Goal: Task Accomplishment & Management: Complete application form

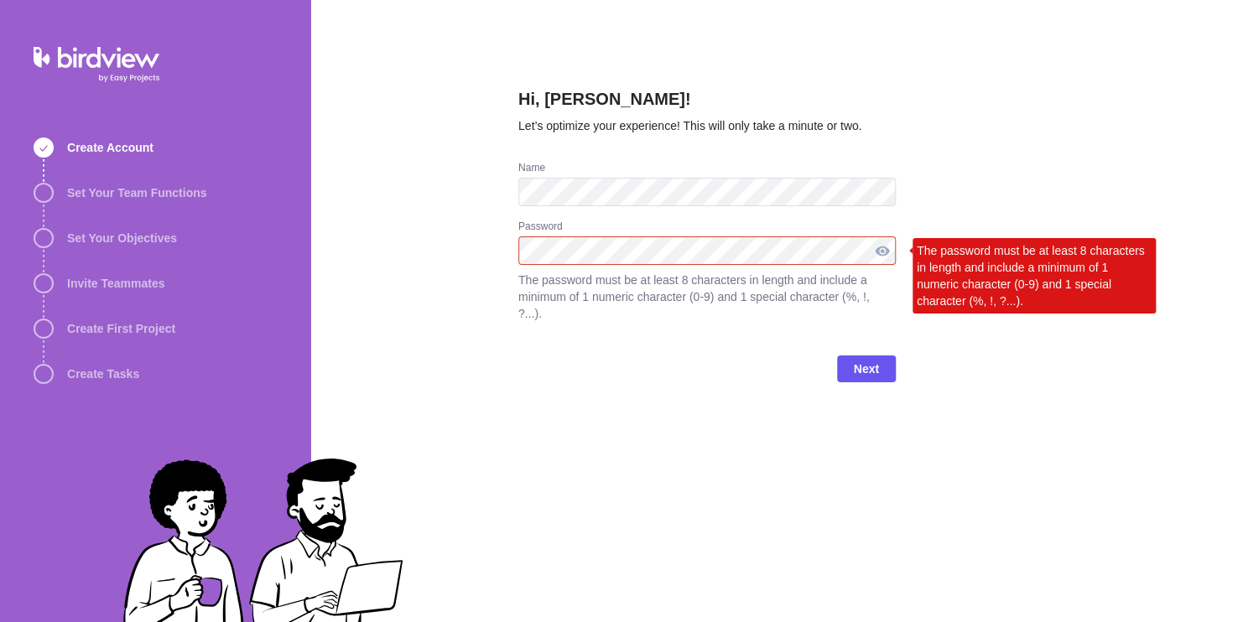
click at [878, 256] on div at bounding box center [882, 251] width 27 height 29
click at [882, 253] on div at bounding box center [882, 251] width 27 height 29
click at [879, 246] on div at bounding box center [882, 251] width 27 height 29
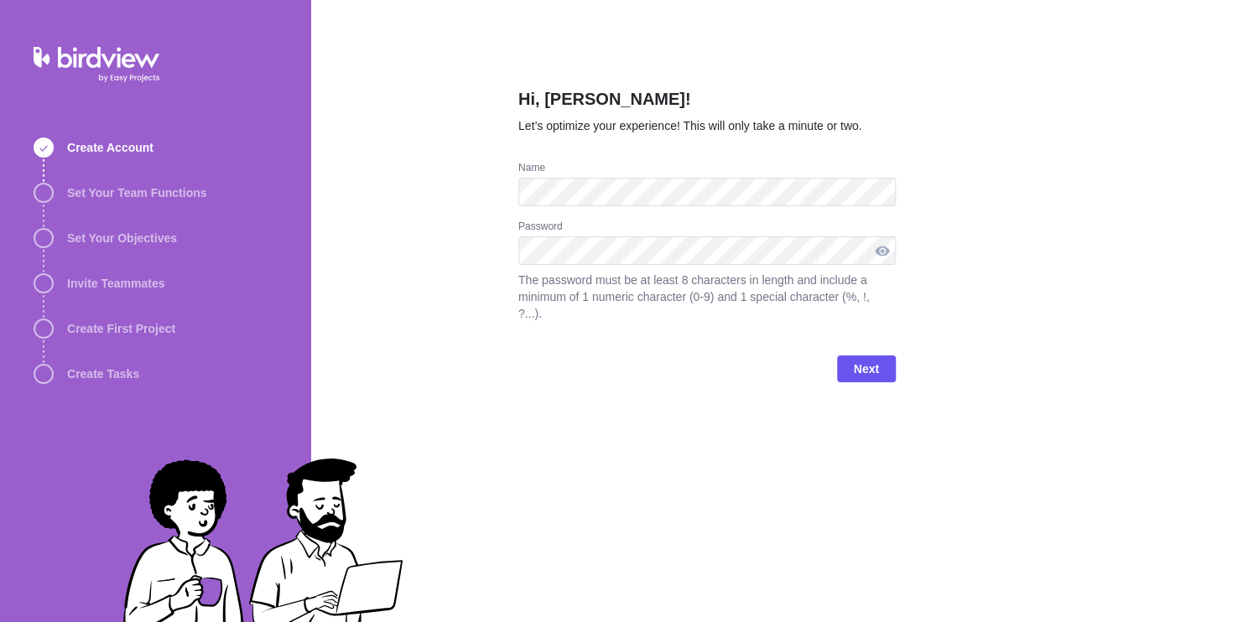
click at [872, 258] on div at bounding box center [882, 251] width 27 height 29
click at [864, 359] on span "Next" at bounding box center [866, 369] width 25 height 20
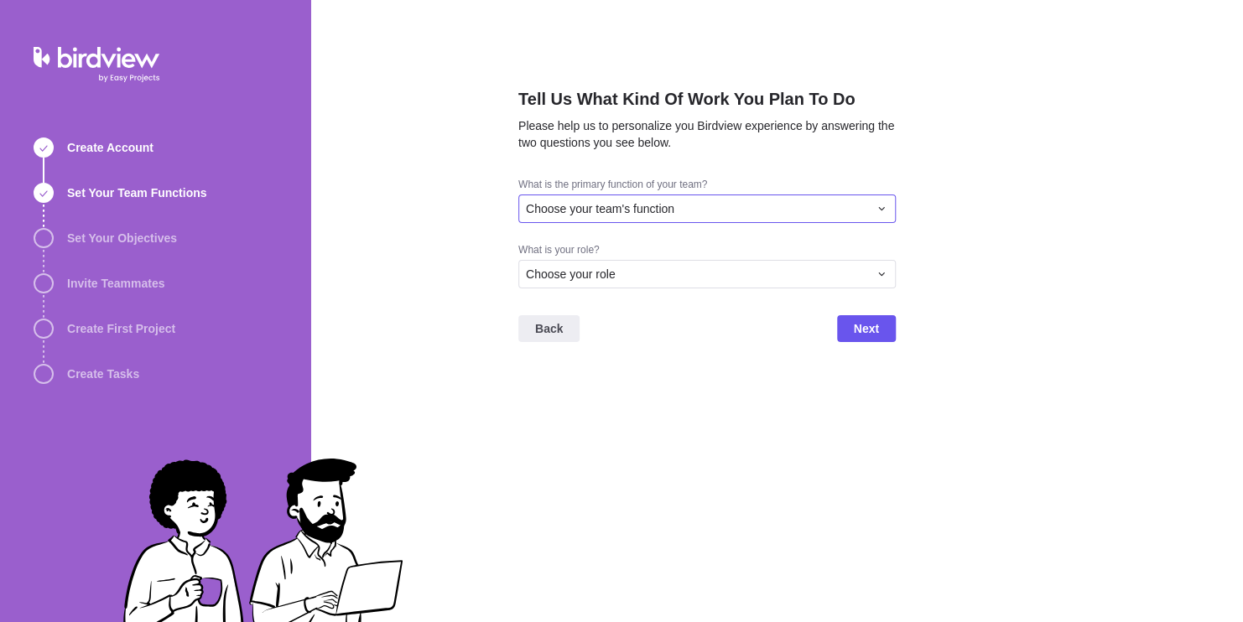
click at [674, 217] on div "Choose your team's function" at bounding box center [706, 209] width 377 height 29
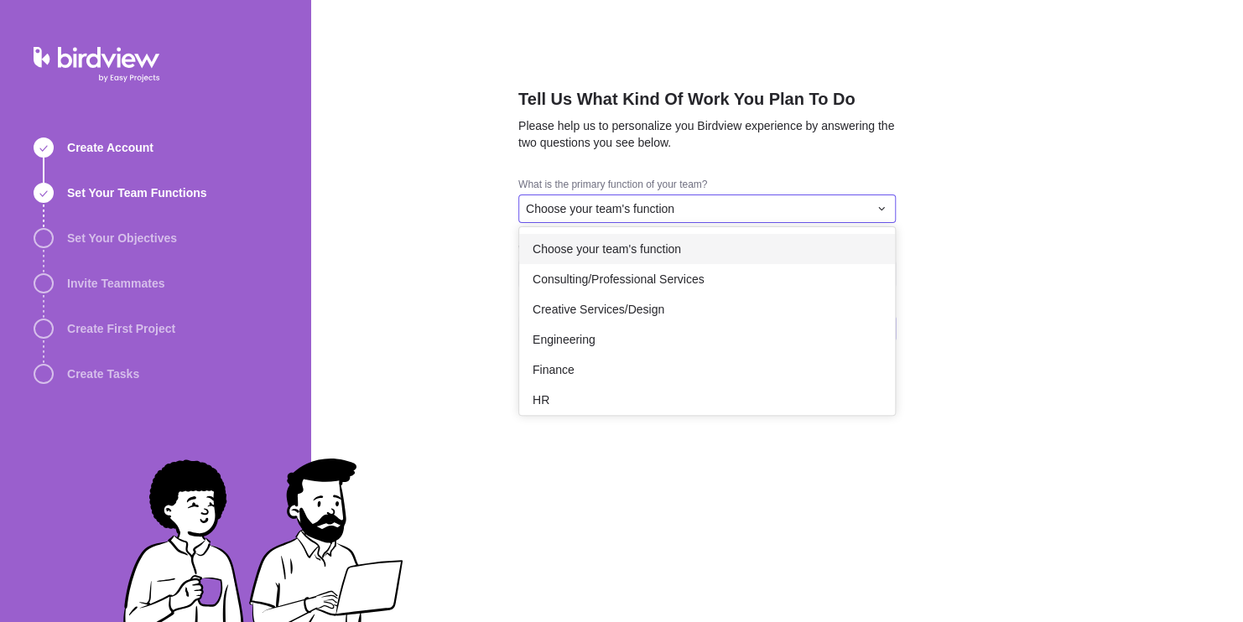
click at [664, 242] on span "Choose your team's function" at bounding box center [607, 249] width 148 height 17
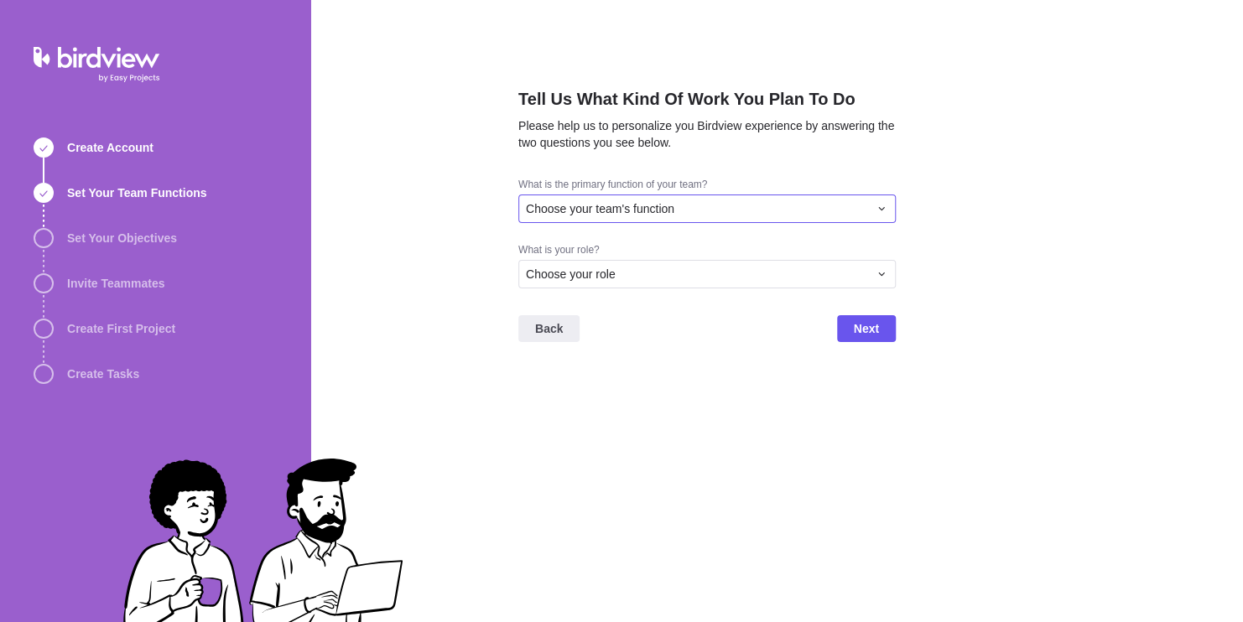
click at [678, 205] on div "Choose your team's function" at bounding box center [697, 208] width 342 height 17
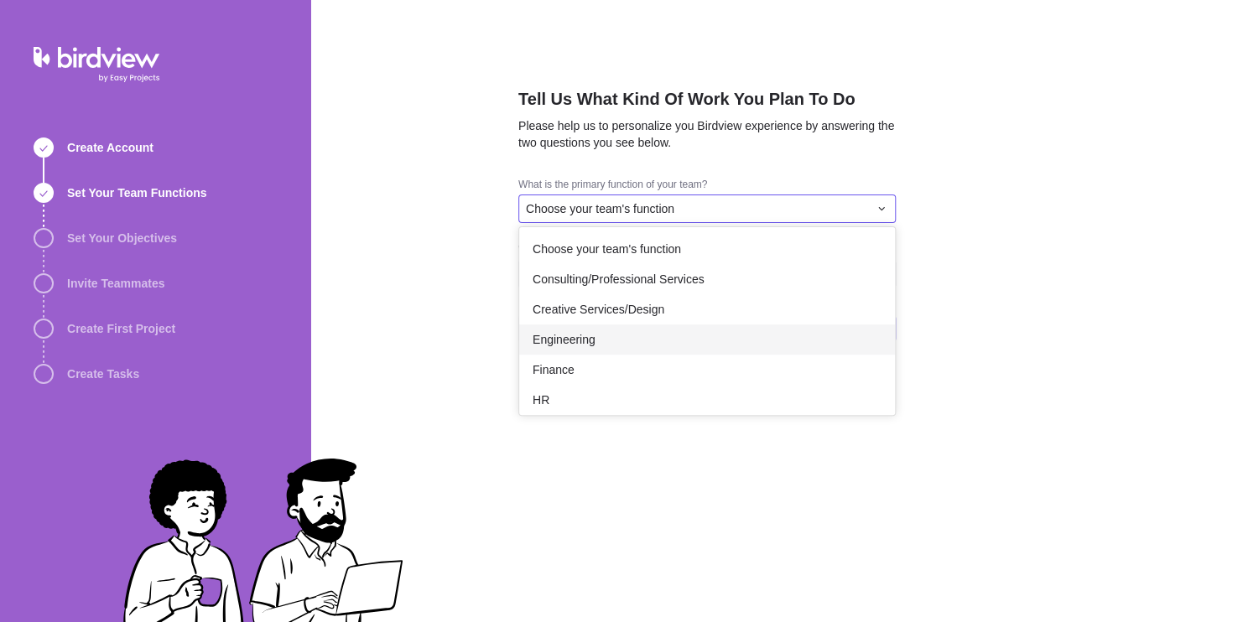
click at [668, 330] on div "Engineering" at bounding box center [707, 340] width 376 height 30
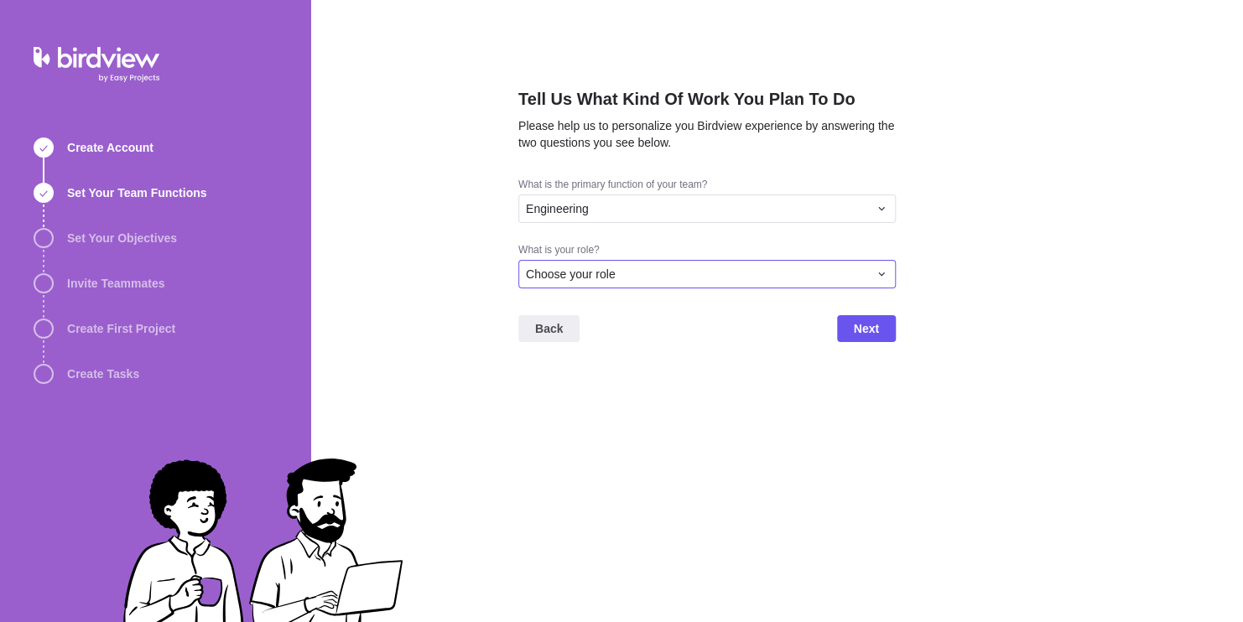
click at [668, 279] on div "Choose your role" at bounding box center [697, 274] width 342 height 17
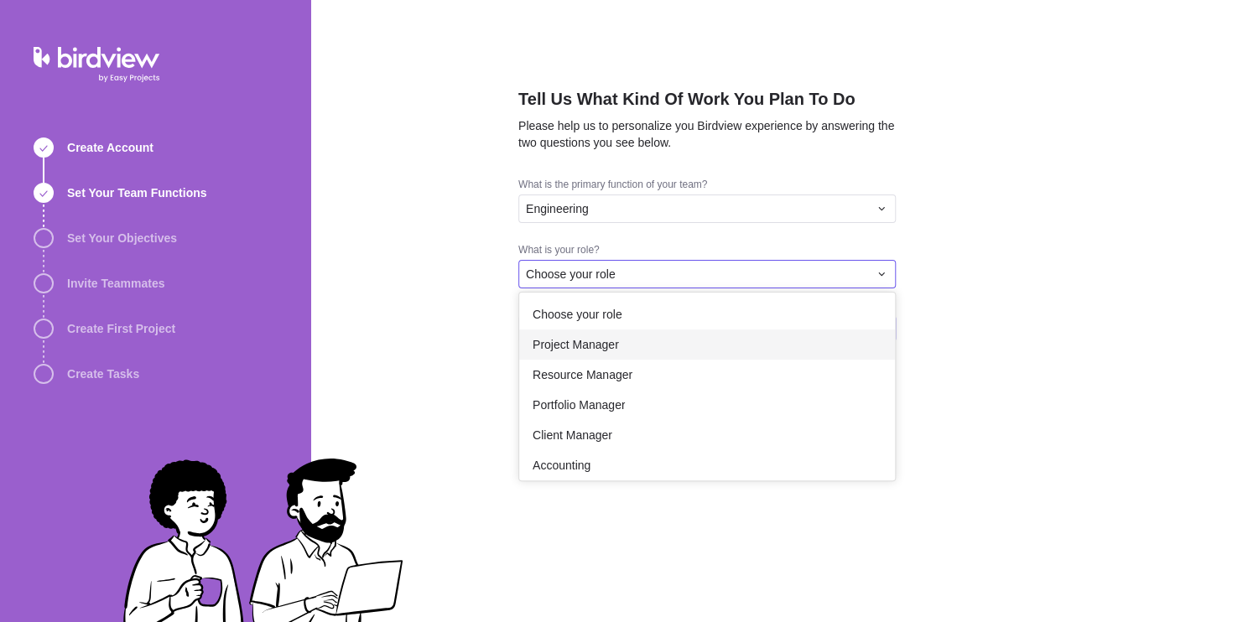
click at [633, 338] on div "Project Manager" at bounding box center [707, 345] width 376 height 30
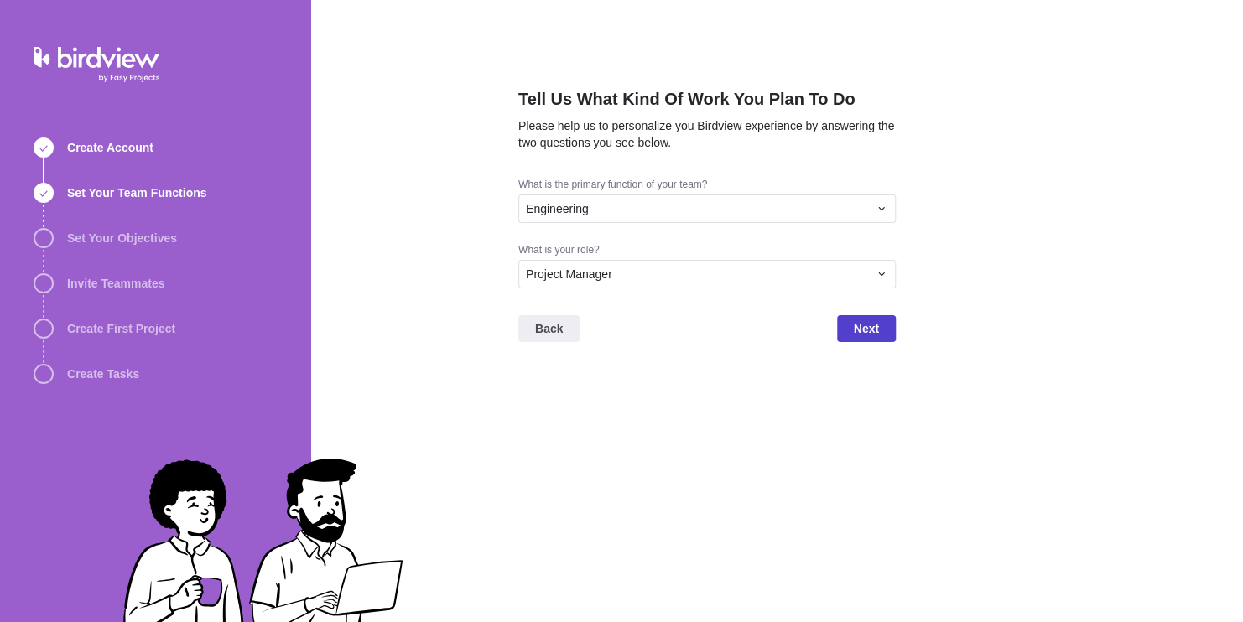
click at [851, 331] on span "Next" at bounding box center [866, 328] width 59 height 27
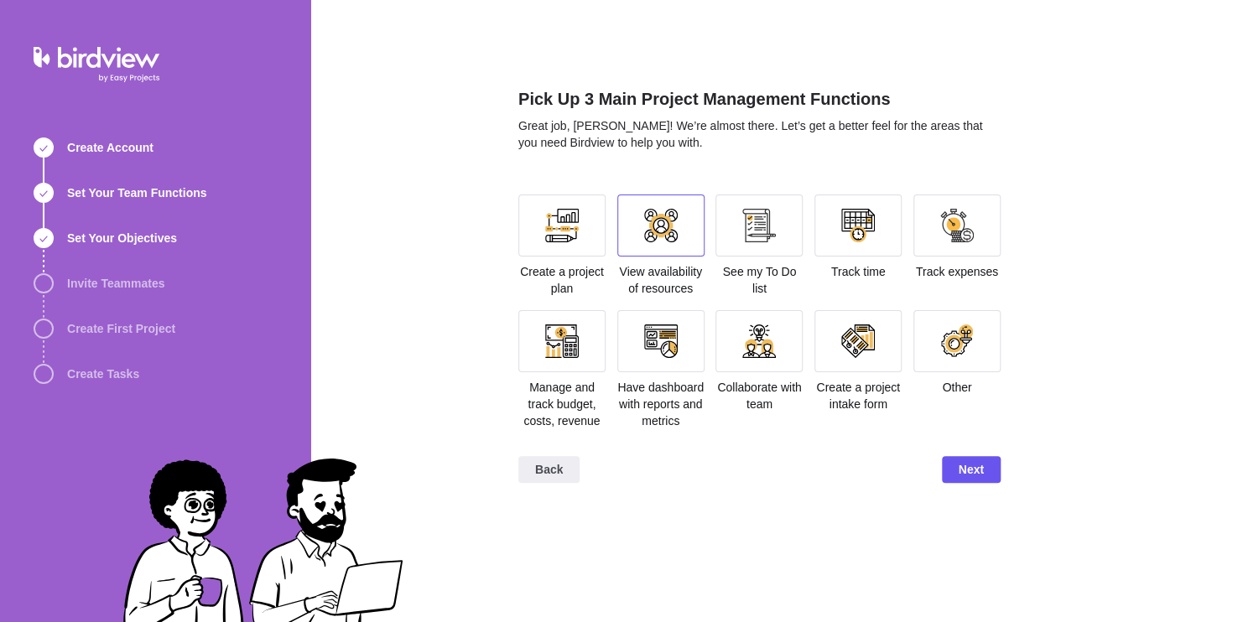
click at [648, 242] on div at bounding box center [660, 226] width 87 height 62
click at [584, 239] on div at bounding box center [561, 226] width 87 height 62
click at [859, 221] on div at bounding box center [858, 226] width 34 height 34
click at [933, 226] on div at bounding box center [957, 226] width 87 height 62
click at [868, 352] on div at bounding box center [858, 342] width 34 height 34
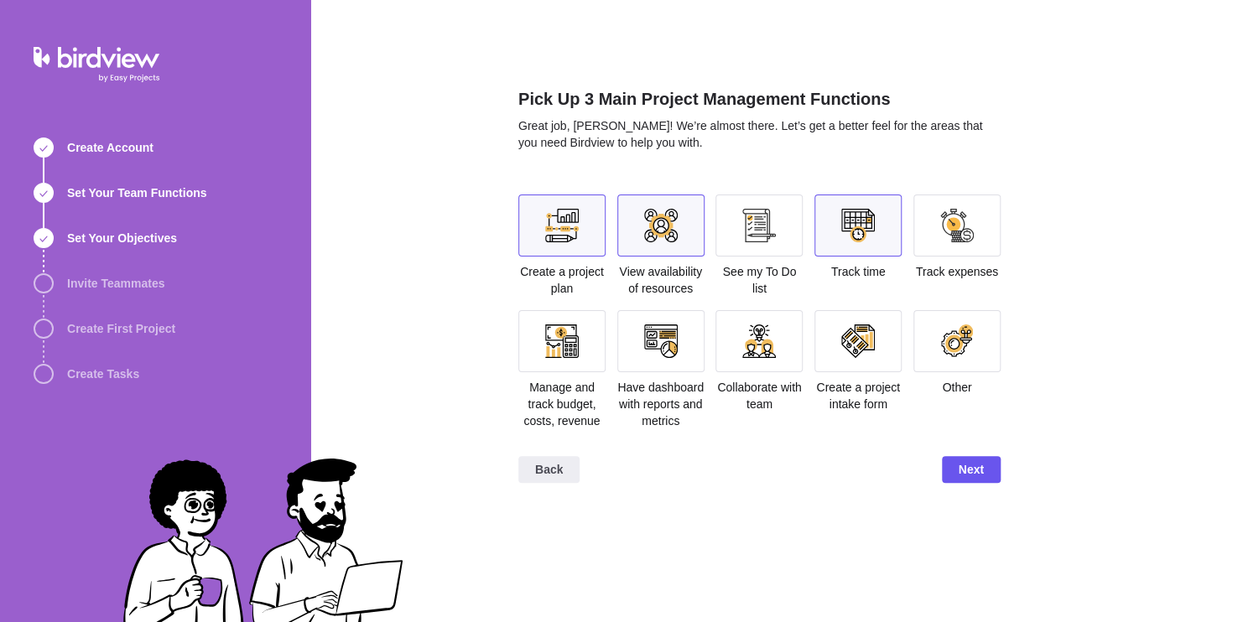
click at [864, 219] on div at bounding box center [858, 226] width 34 height 34
click at [701, 359] on div at bounding box center [660, 341] width 87 height 62
click at [593, 357] on div at bounding box center [561, 341] width 87 height 62
click at [960, 474] on span "Next" at bounding box center [971, 470] width 25 height 20
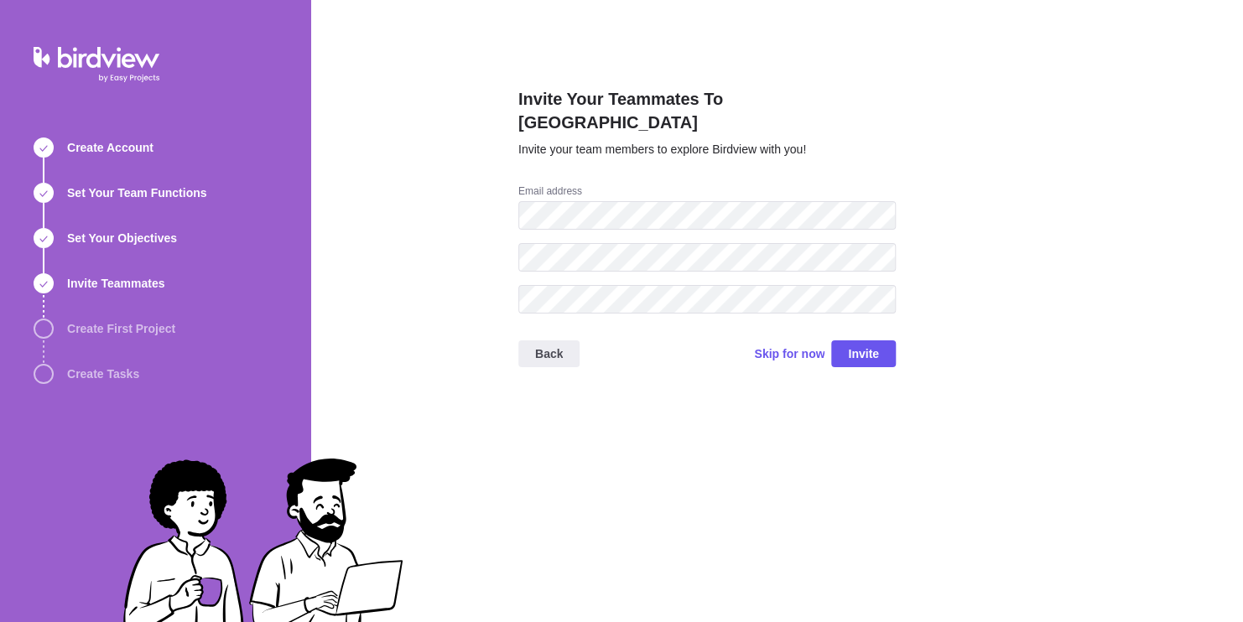
click at [1010, 159] on div "Invite Your Teammates To Birdview Invite your team members to explore Birdview …" at bounding box center [777, 311] width 933 height 622
click at [800, 346] on span "Skip for now" at bounding box center [789, 354] width 70 height 17
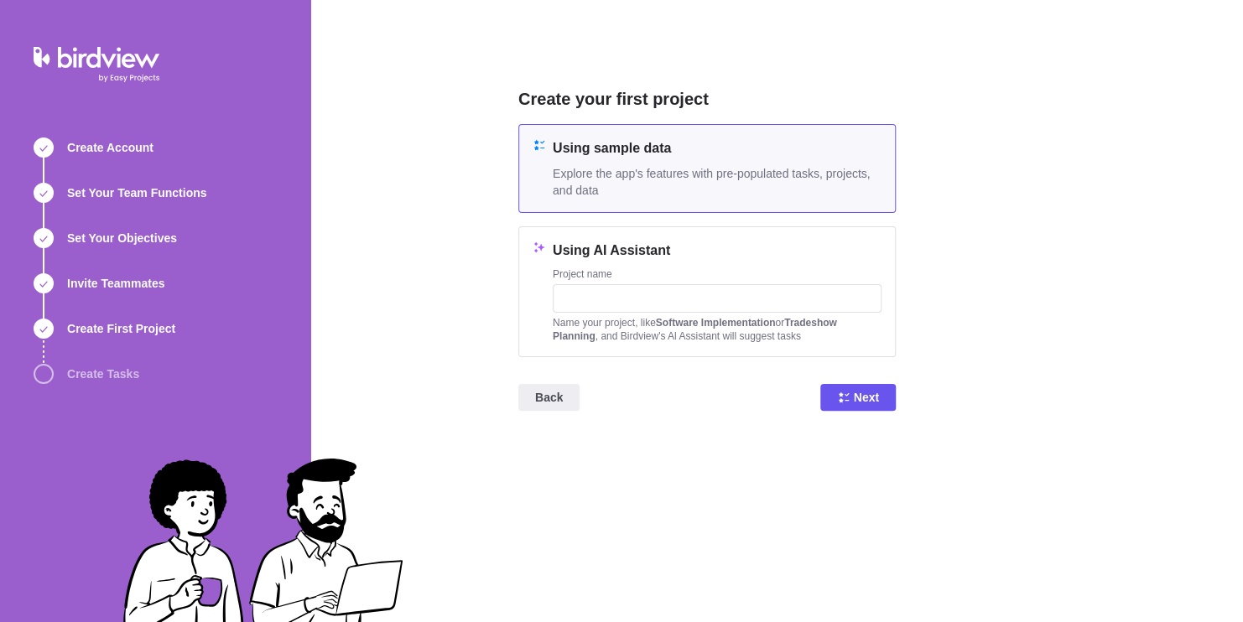
click at [710, 197] on span "Explore the app's features with pre-populated tasks, projects, and data" at bounding box center [717, 182] width 329 height 34
click at [837, 393] on icon at bounding box center [843, 397] width 13 height 13
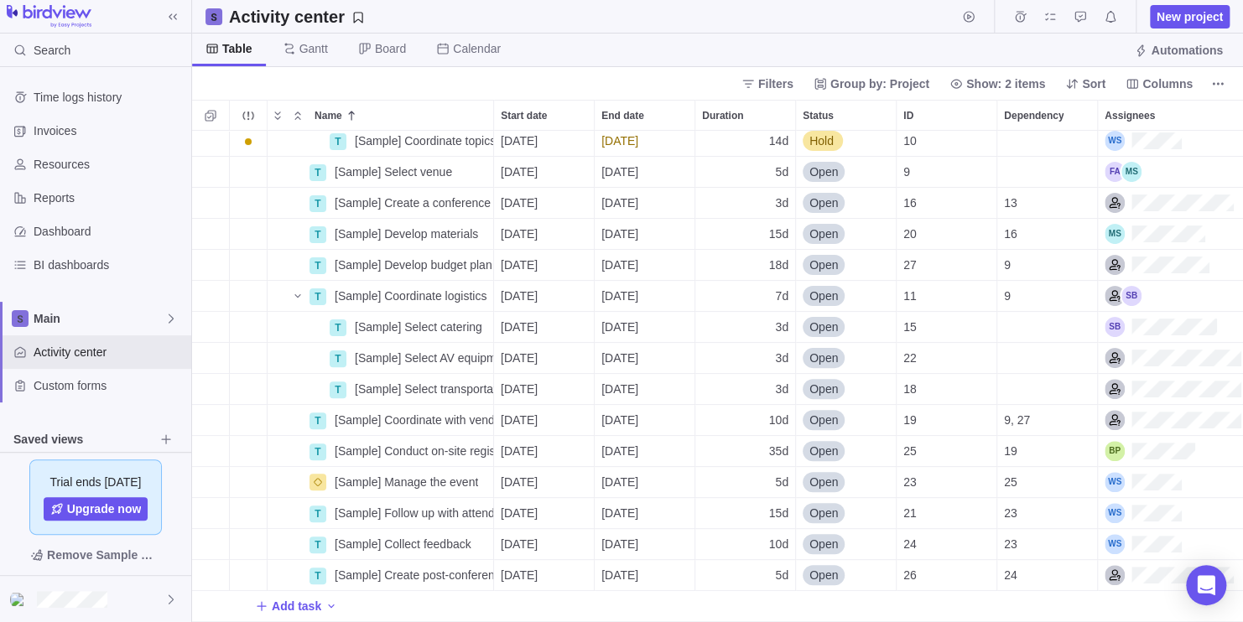
scroll to position [172, 0]
click at [92, 164] on span "Resources" at bounding box center [109, 164] width 151 height 17
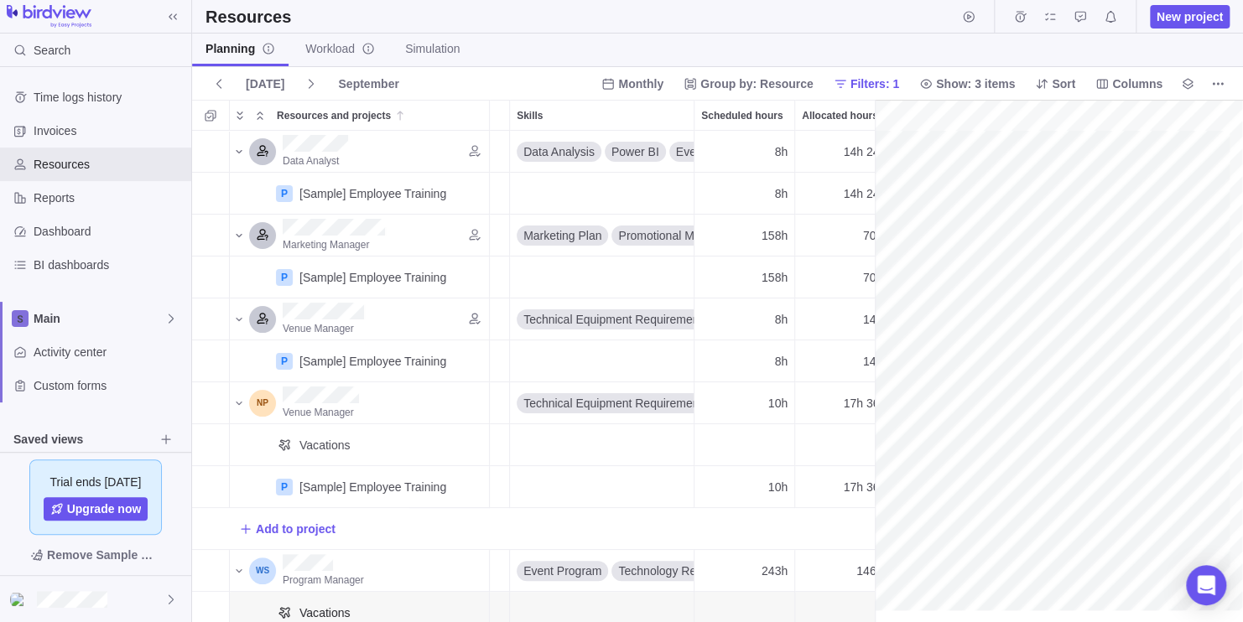
scroll to position [0, 102]
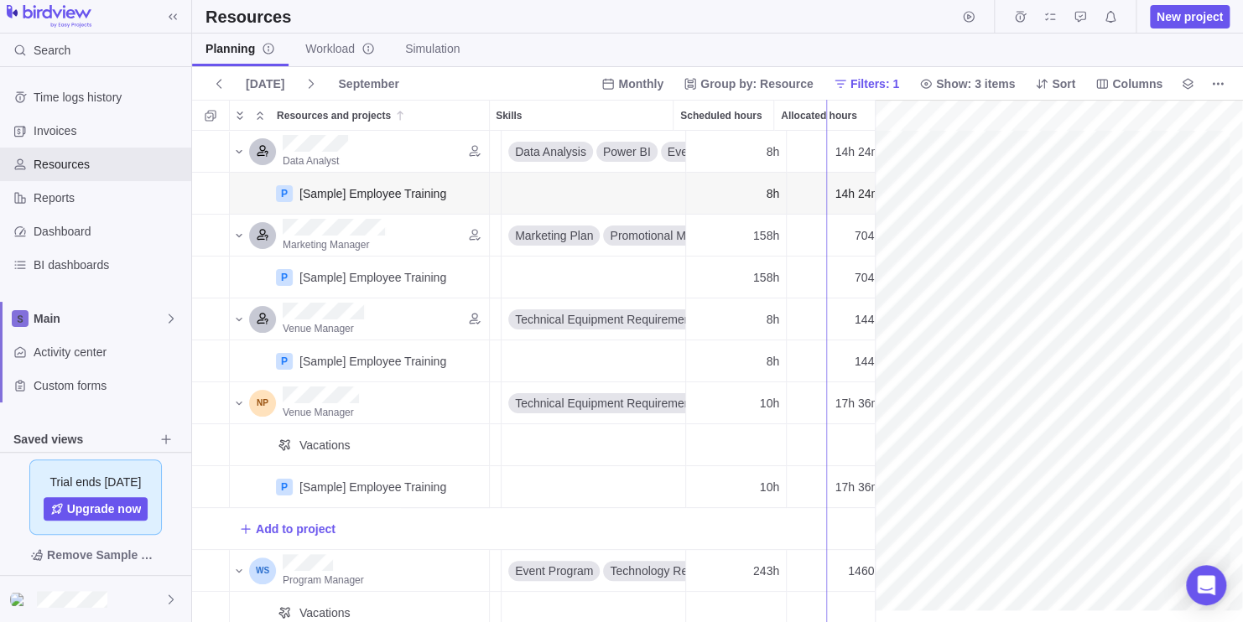
drag, startPoint x: 872, startPoint y: 200, endPoint x: 825, endPoint y: 189, distance: 48.2
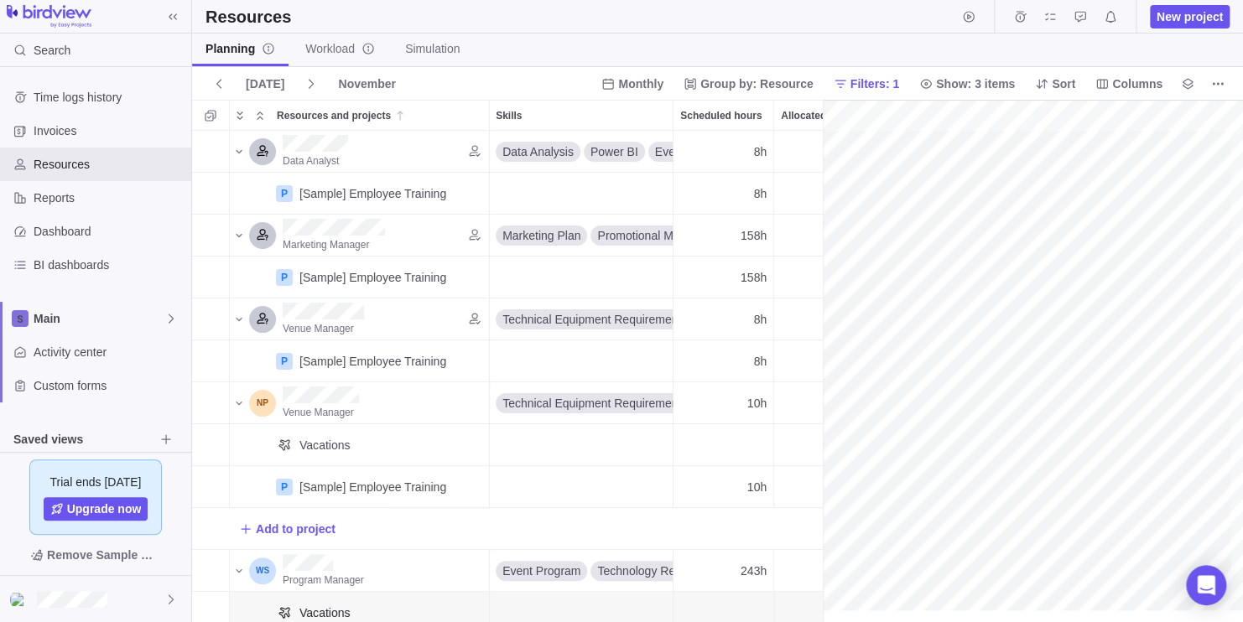
scroll to position [0, 270]
click at [44, 132] on span "Invoices" at bounding box center [109, 130] width 151 height 17
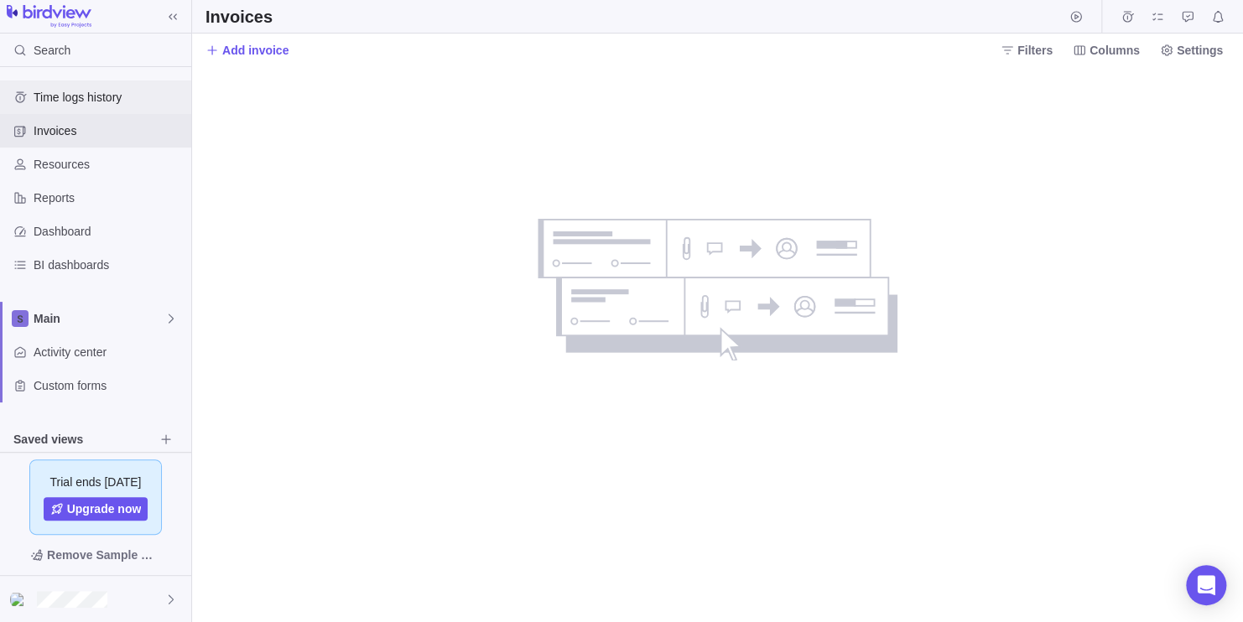
click at [112, 93] on span "Time logs history" at bounding box center [109, 97] width 151 height 17
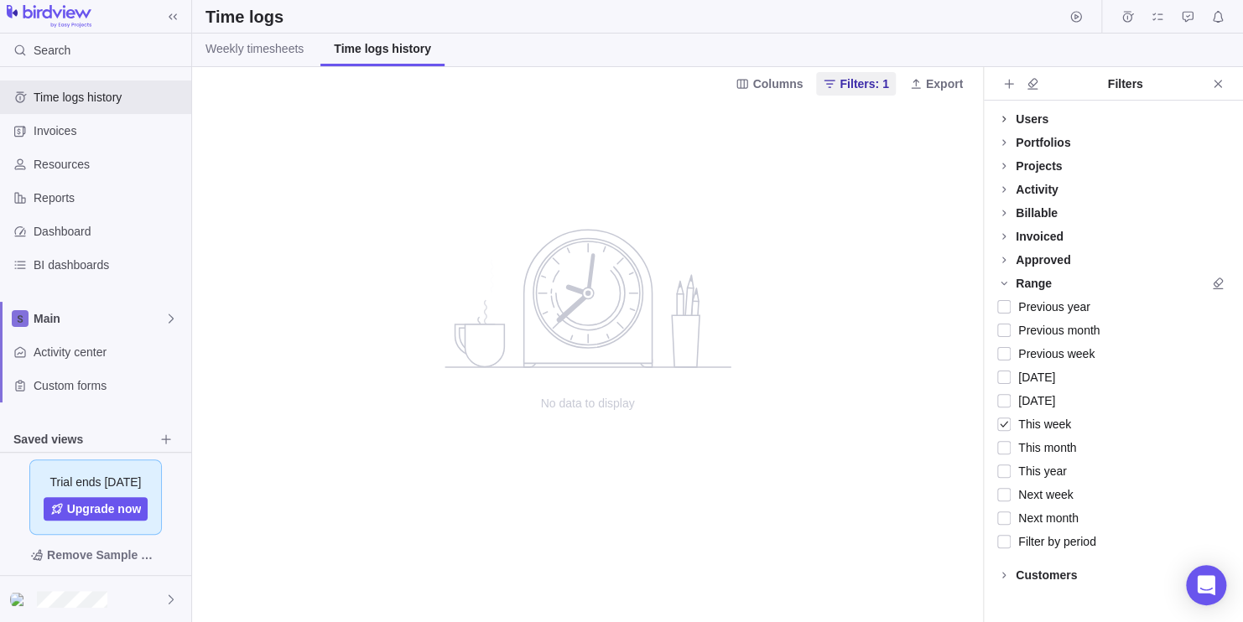
click at [1008, 121] on icon at bounding box center [1003, 118] width 13 height 13
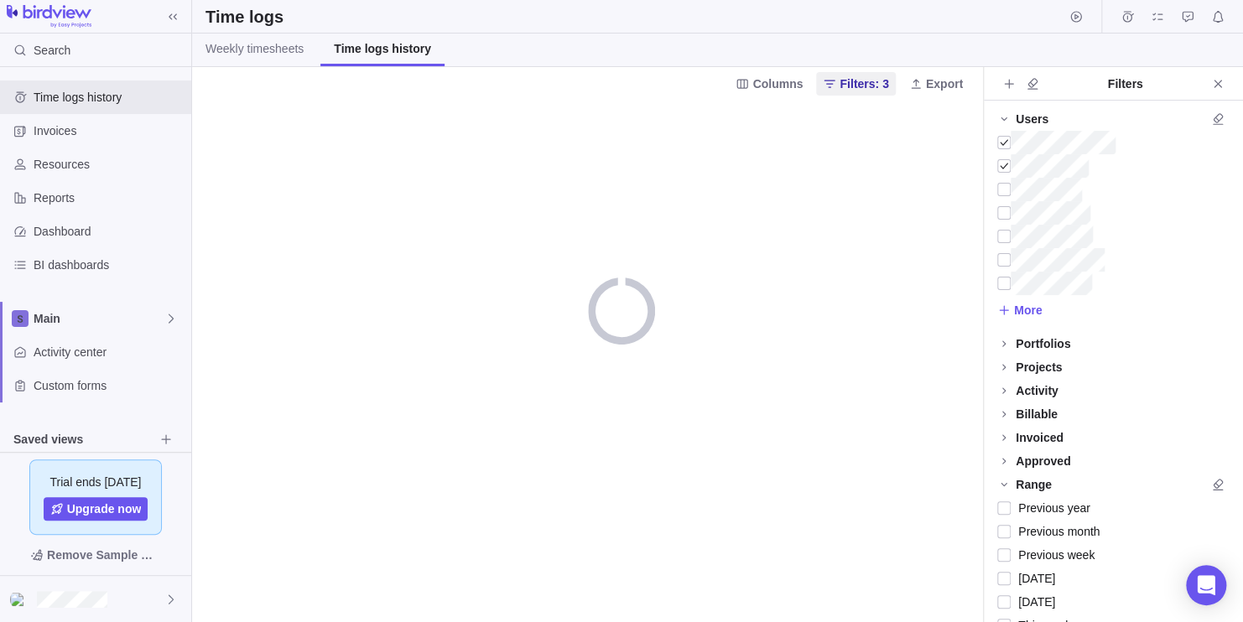
click at [996, 165] on div "More" at bounding box center [1113, 231] width 259 height 201
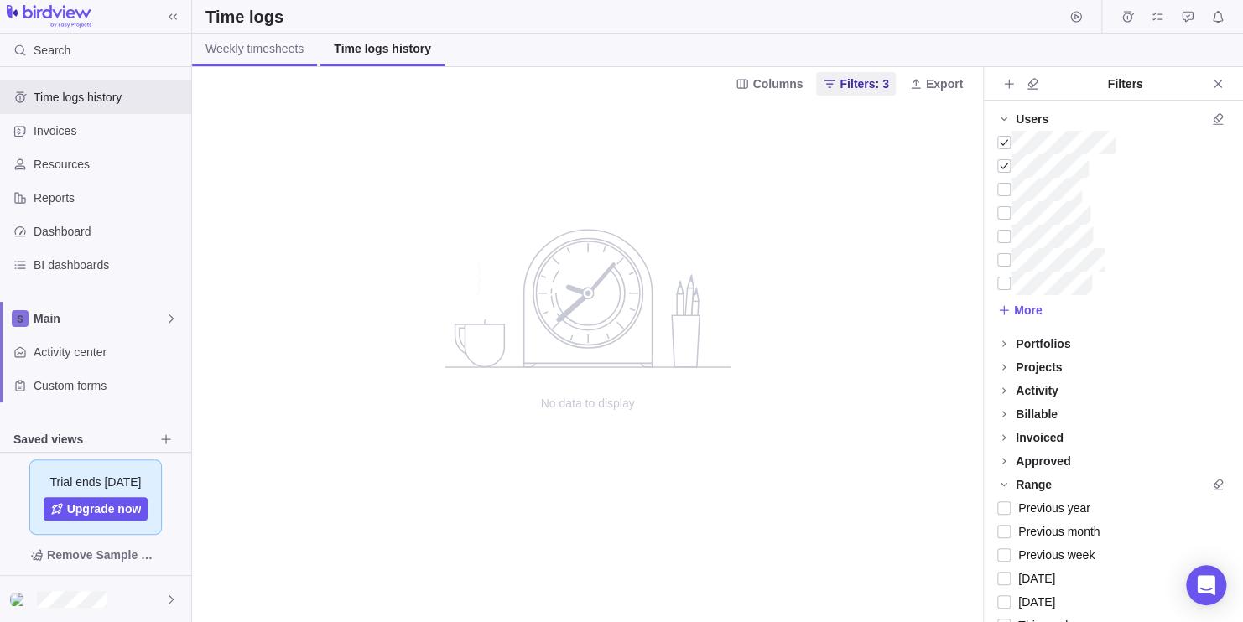
click at [294, 51] on span "Weekly timesheets" at bounding box center [255, 48] width 98 height 17
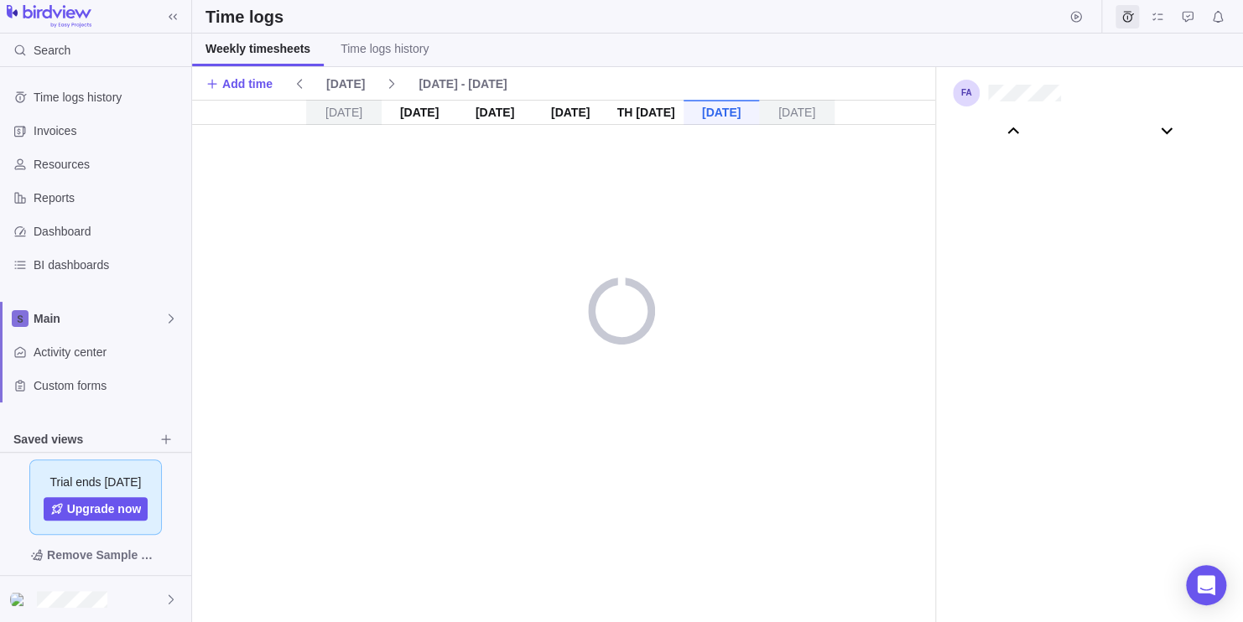
scroll to position [93572, 0]
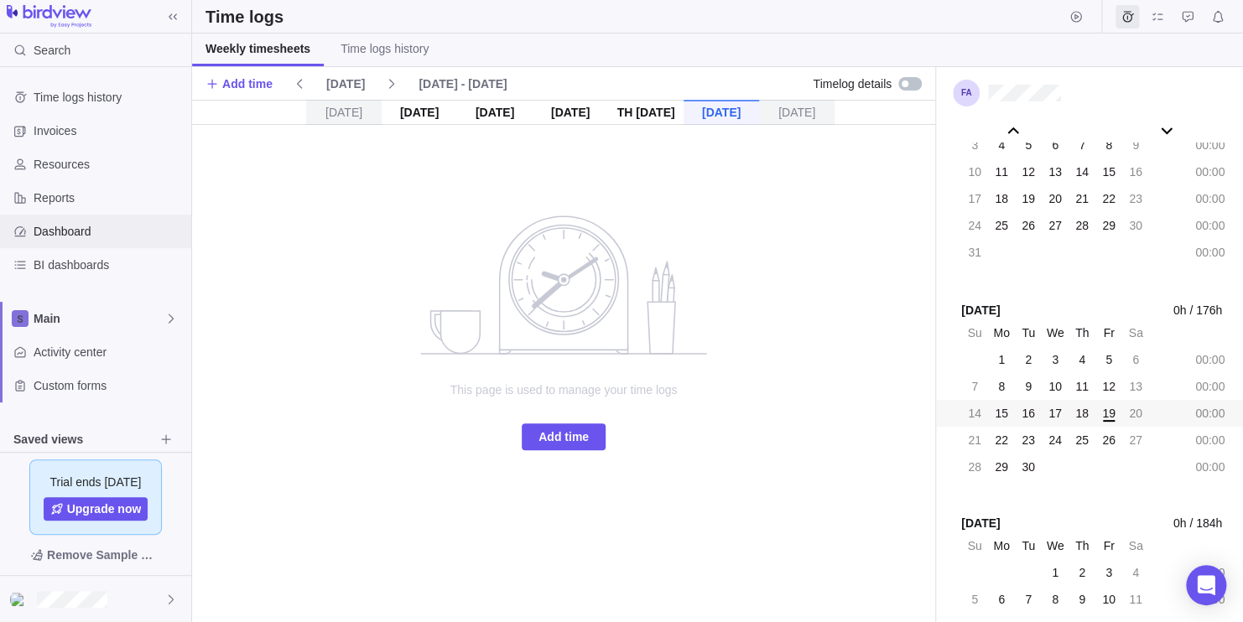
click at [91, 236] on span "Dashboard" at bounding box center [109, 231] width 151 height 17
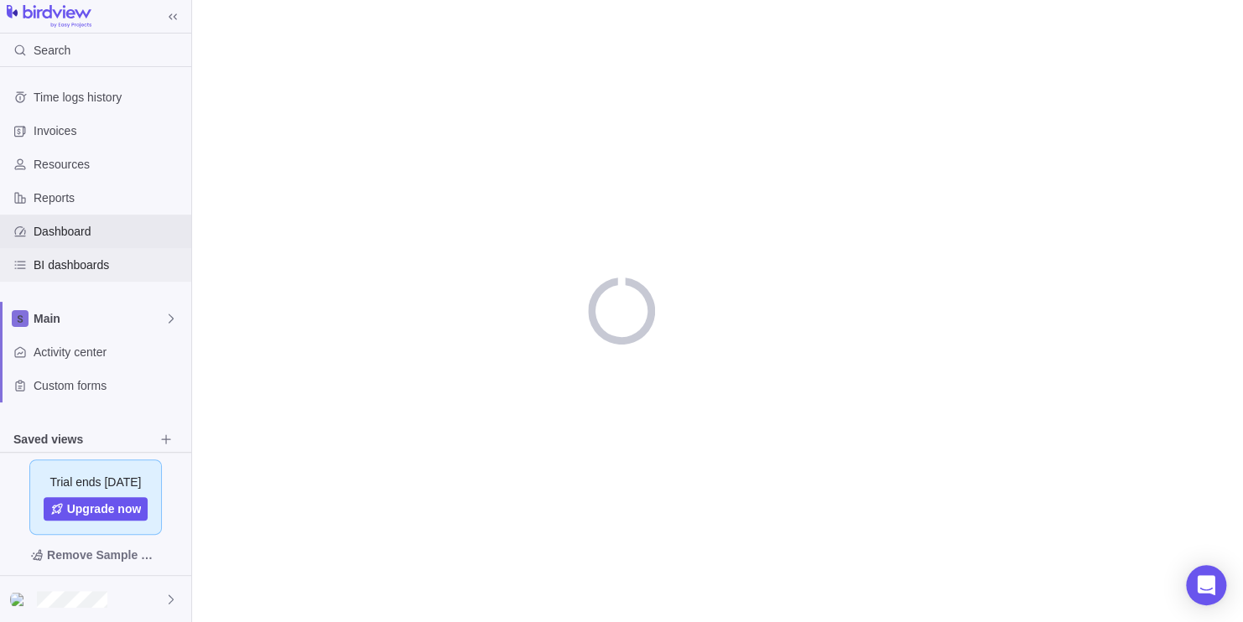
click at [95, 263] on span "BI dashboards" at bounding box center [109, 265] width 151 height 17
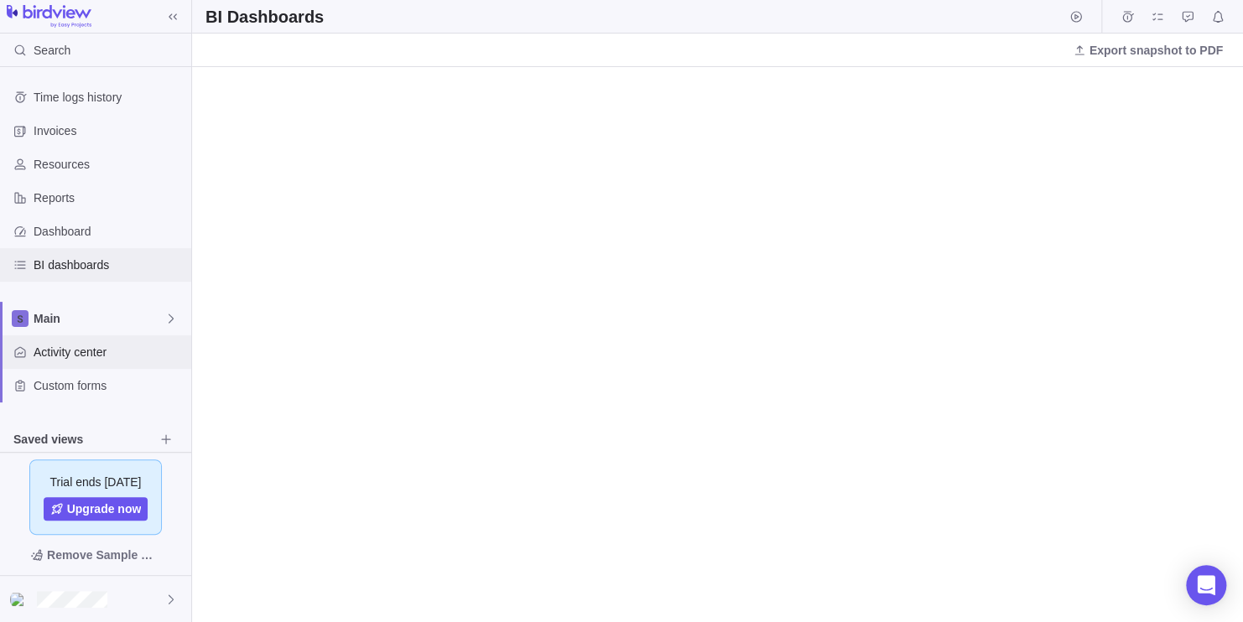
scroll to position [151, 0]
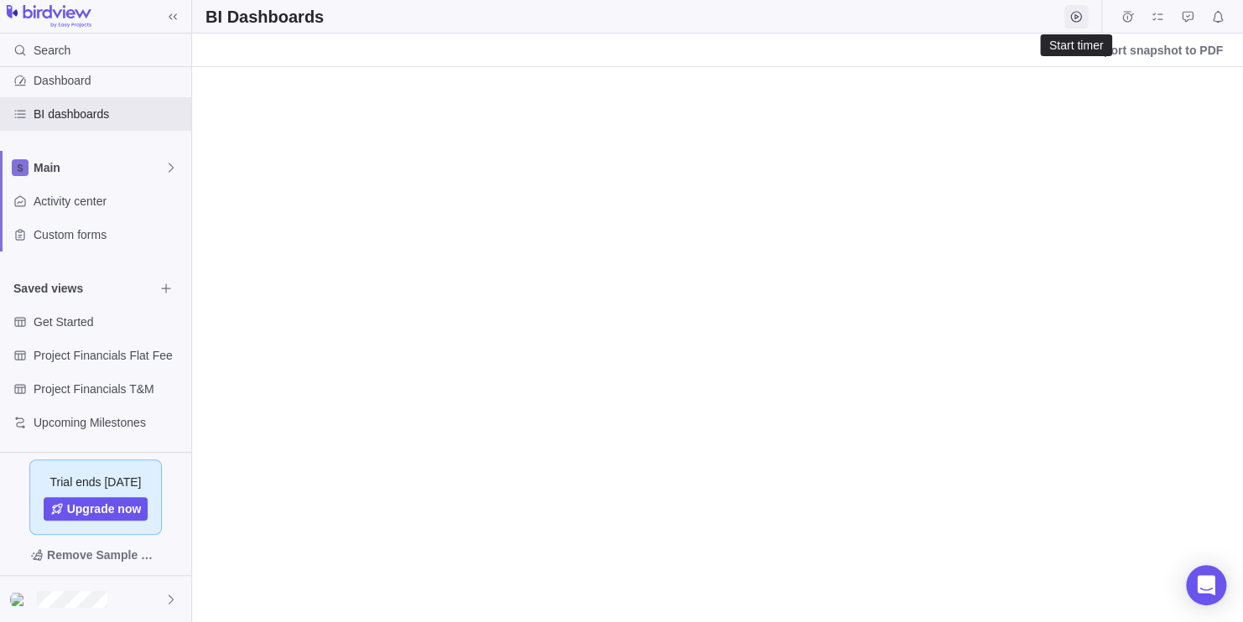
click at [1085, 22] on span "Start timer" at bounding box center [1076, 16] width 23 height 23
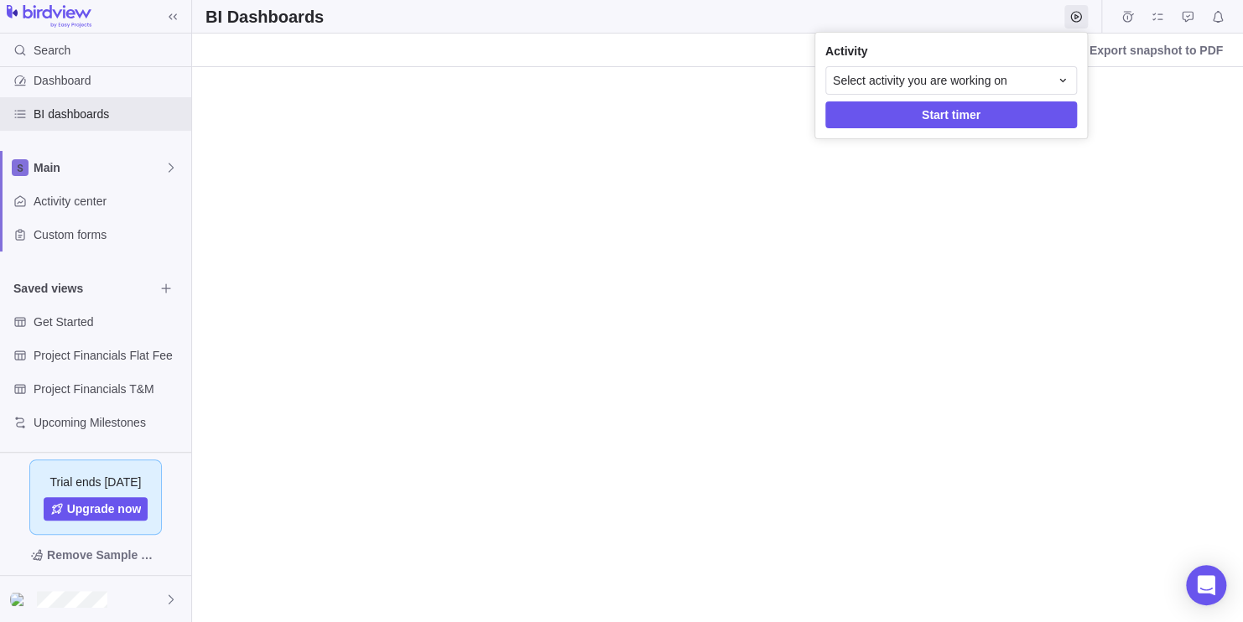
click at [920, 18] on body "Search Time logs history Invoices Resources Reports Dashboard BI dashboards Mai…" at bounding box center [621, 311] width 1243 height 622
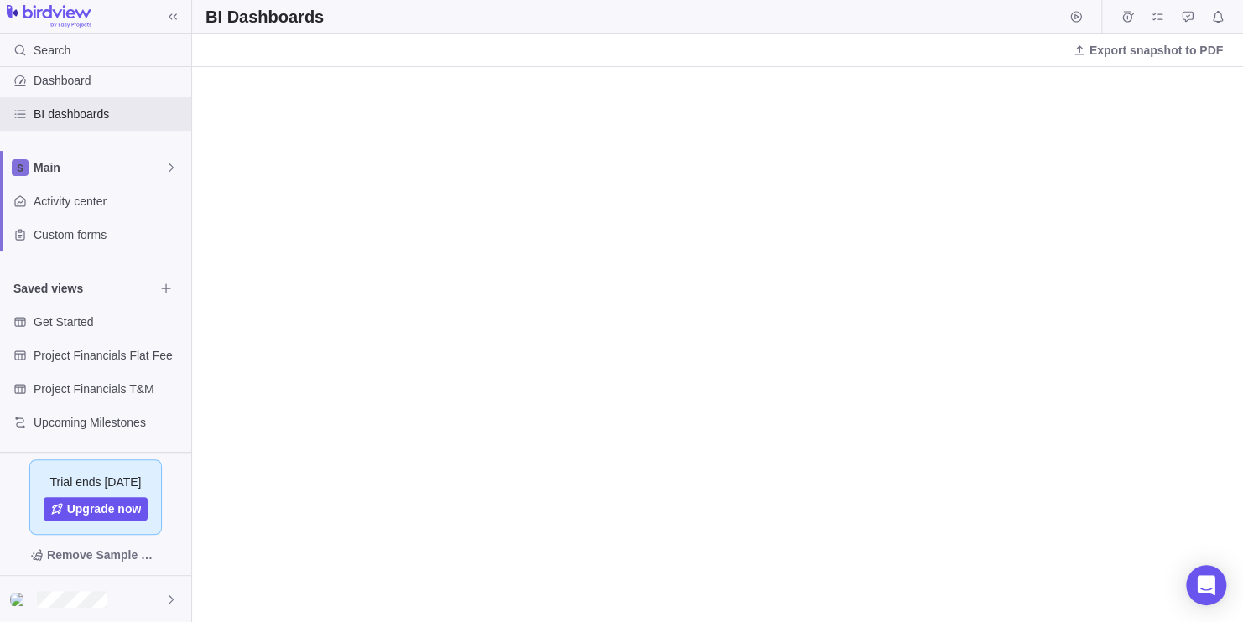
click at [457, 31] on div "BI Dashboards" at bounding box center [717, 17] width 1051 height 34
click at [138, 511] on span "Upgrade now" at bounding box center [104, 509] width 75 height 17
click at [171, 483] on div "Trial ends [DATE] Upgrade now Remove Sample Data" at bounding box center [95, 513] width 191 height 123
click at [134, 427] on span "Upcoming Milestones" at bounding box center [94, 422] width 121 height 17
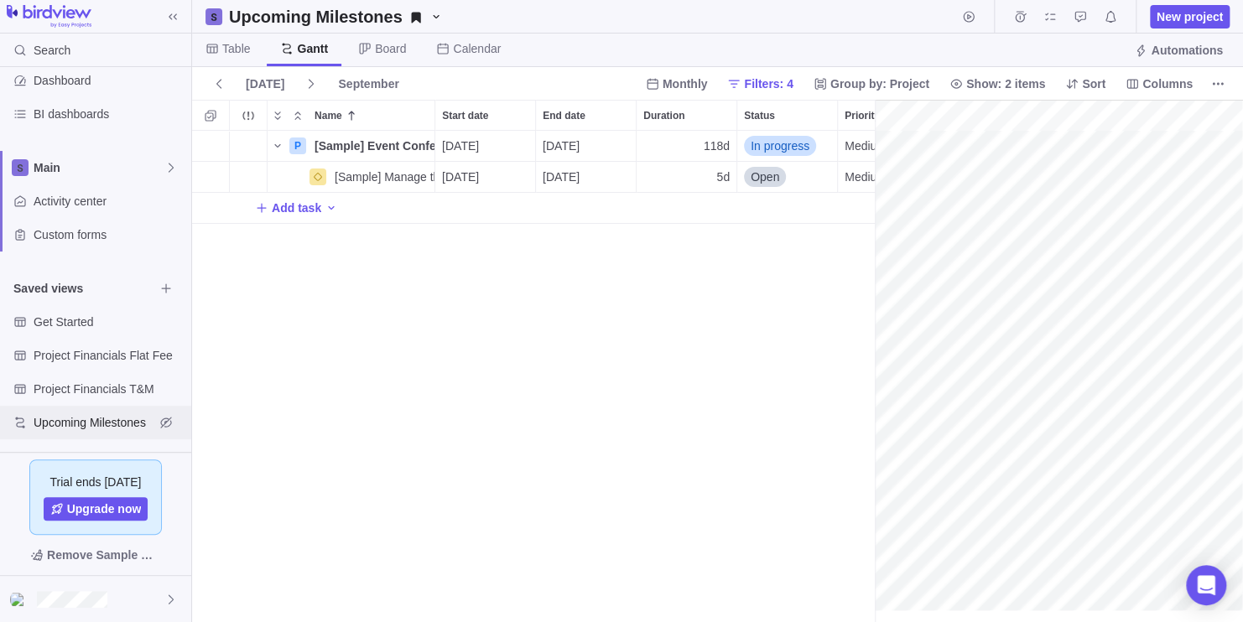
scroll to position [0, 180]
click at [99, 205] on span "Activity center" at bounding box center [109, 201] width 151 height 17
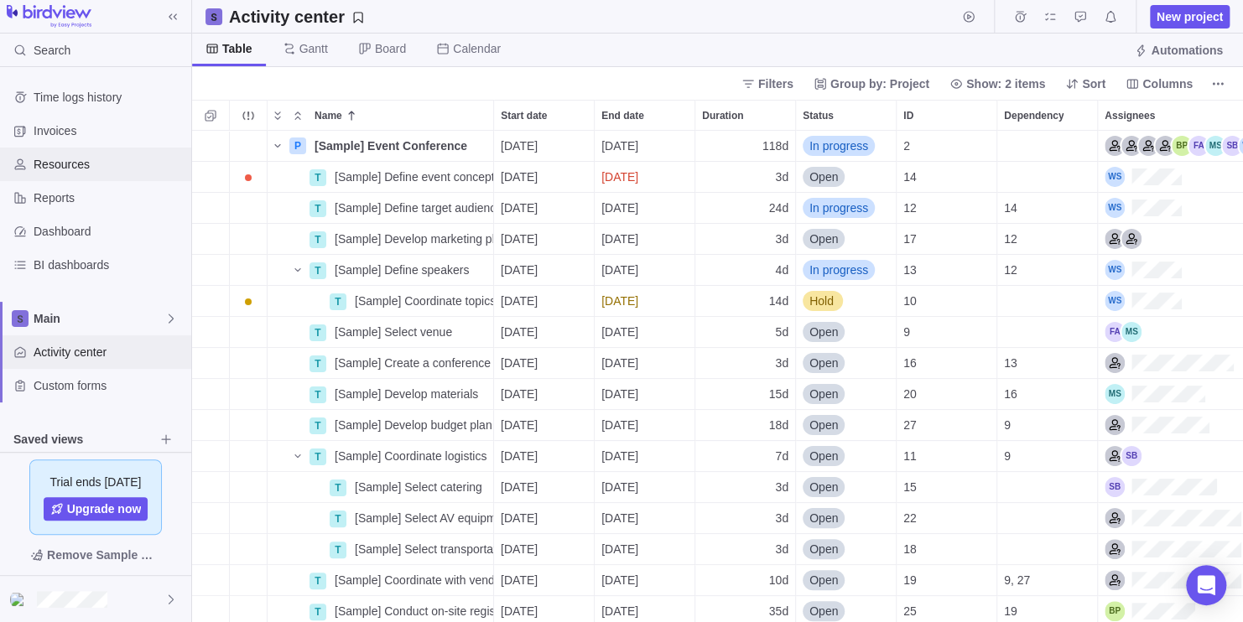
scroll to position [478, 1038]
click at [126, 142] on div "Invoices" at bounding box center [95, 131] width 191 height 34
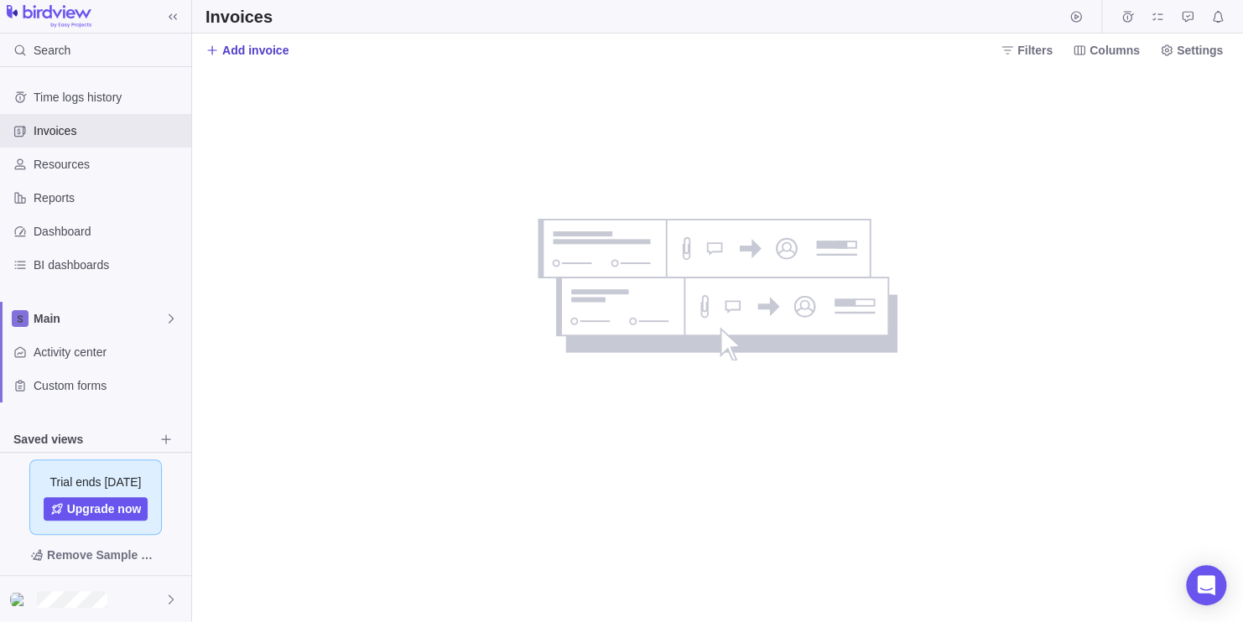
click at [272, 51] on span "Add invoice" at bounding box center [255, 50] width 66 height 17
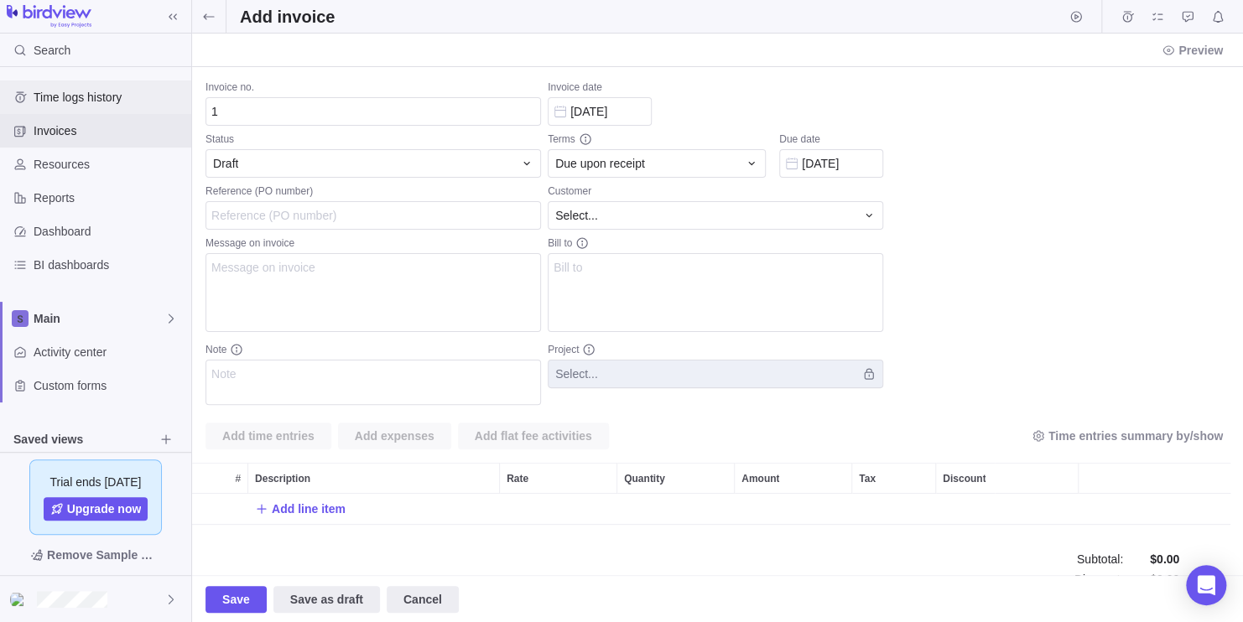
click at [133, 102] on span "Time logs history" at bounding box center [109, 97] width 151 height 17
